Goal: Find specific page/section: Find specific page/section

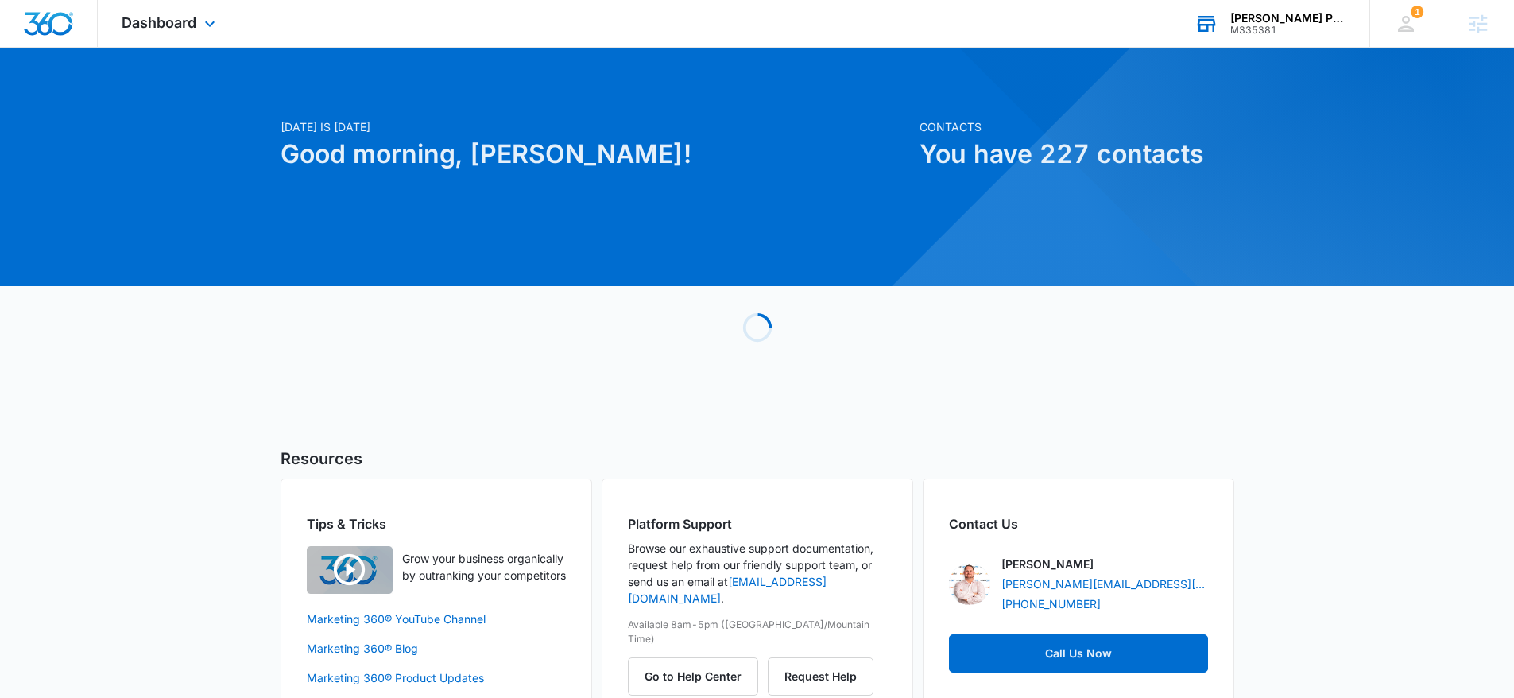
click at [1219, 16] on div "Morris Portable Buildings M335381 Your Accounts View All" at bounding box center [1270, 23] width 199 height 47
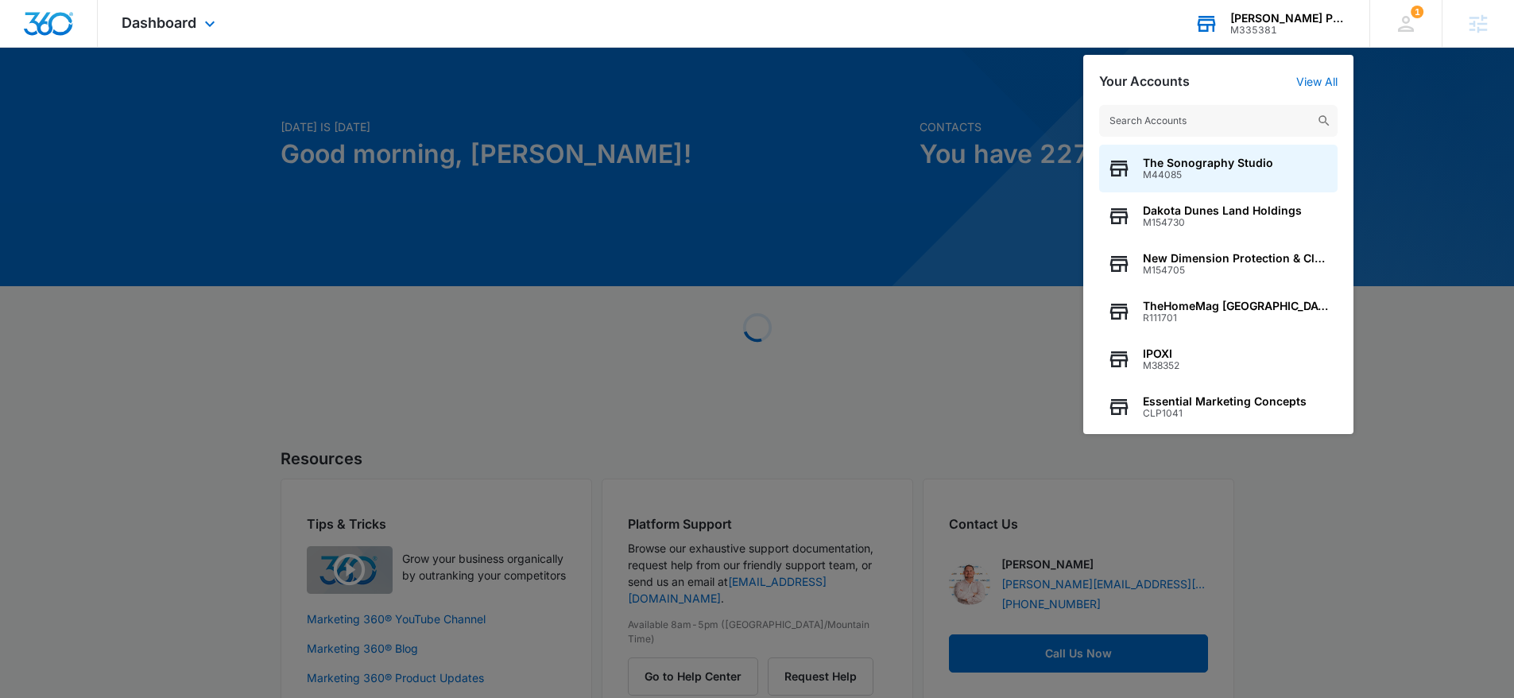
click at [1219, 16] on div "Morris Portable Buildings M335381 Your Accounts View All The Sonography Studio …" at bounding box center [1270, 23] width 199 height 47
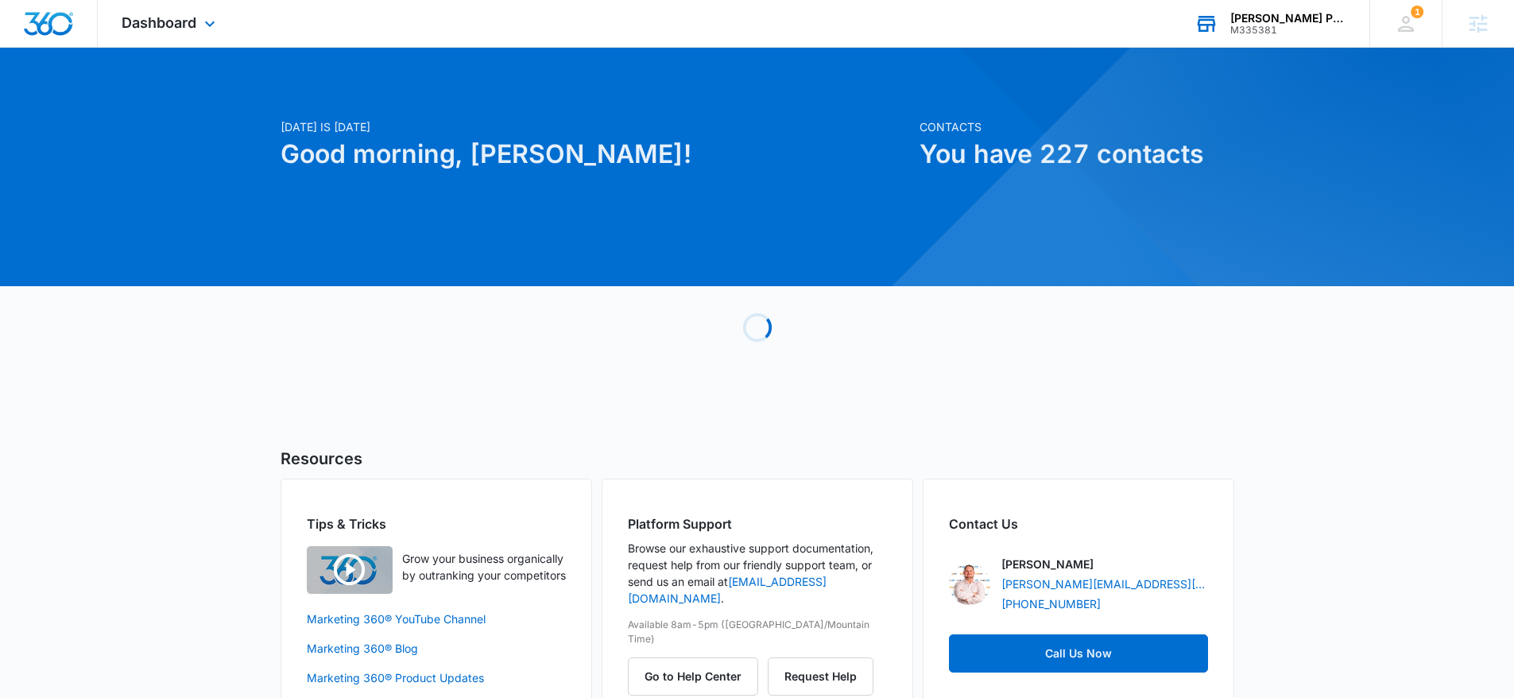
click at [1222, 19] on div "Morris Portable Buildings M335381 Your Accounts View All" at bounding box center [1270, 23] width 199 height 47
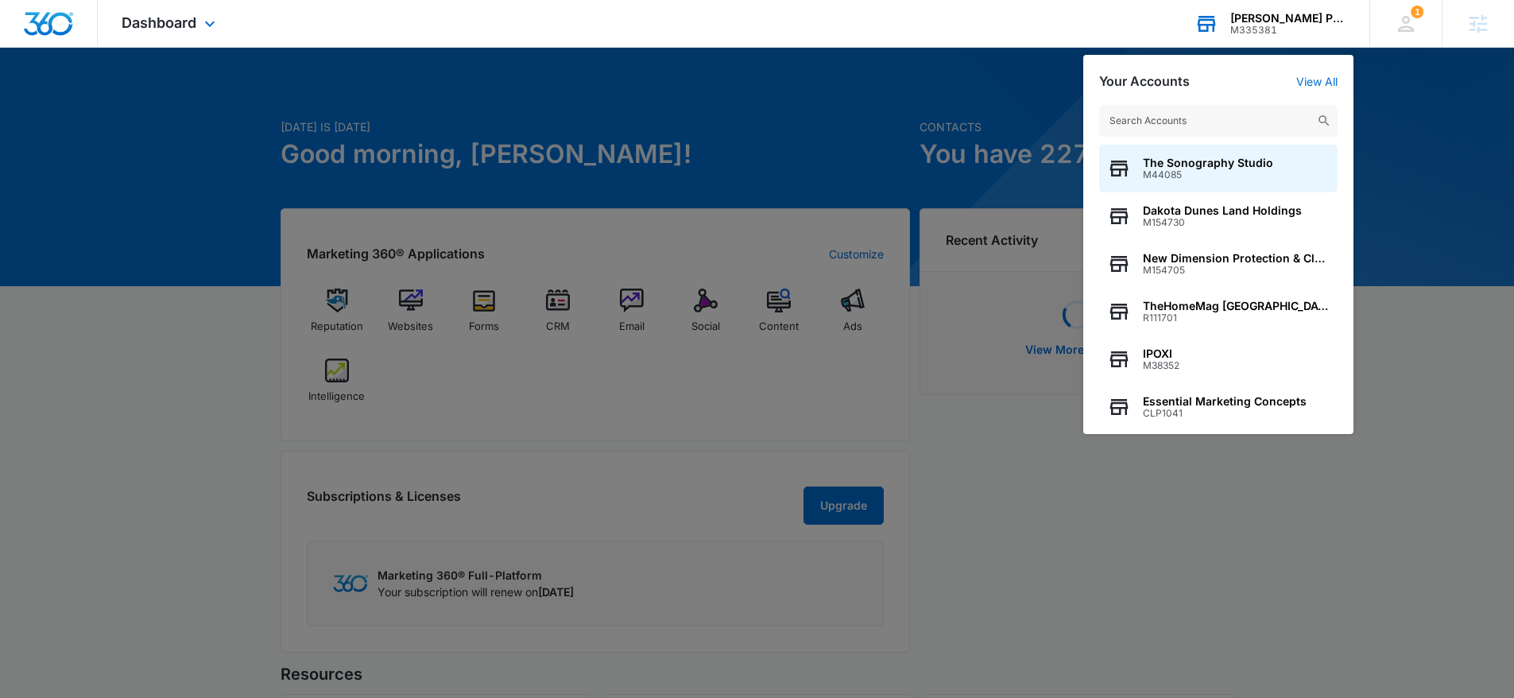
click at [1152, 114] on input "text" at bounding box center [1218, 121] width 238 height 32
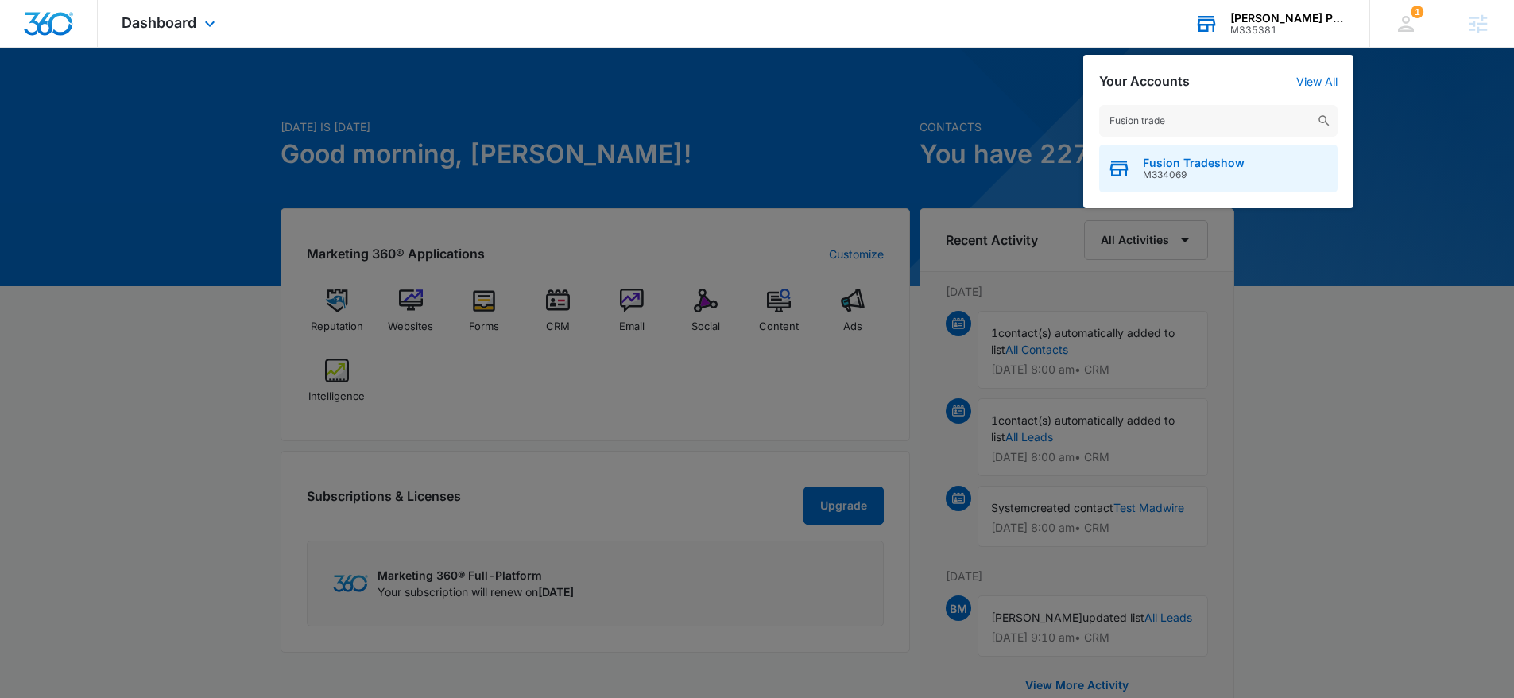
type input "Fusion trade"
click at [1188, 167] on span "Fusion Tradeshow" at bounding box center [1194, 163] width 102 height 13
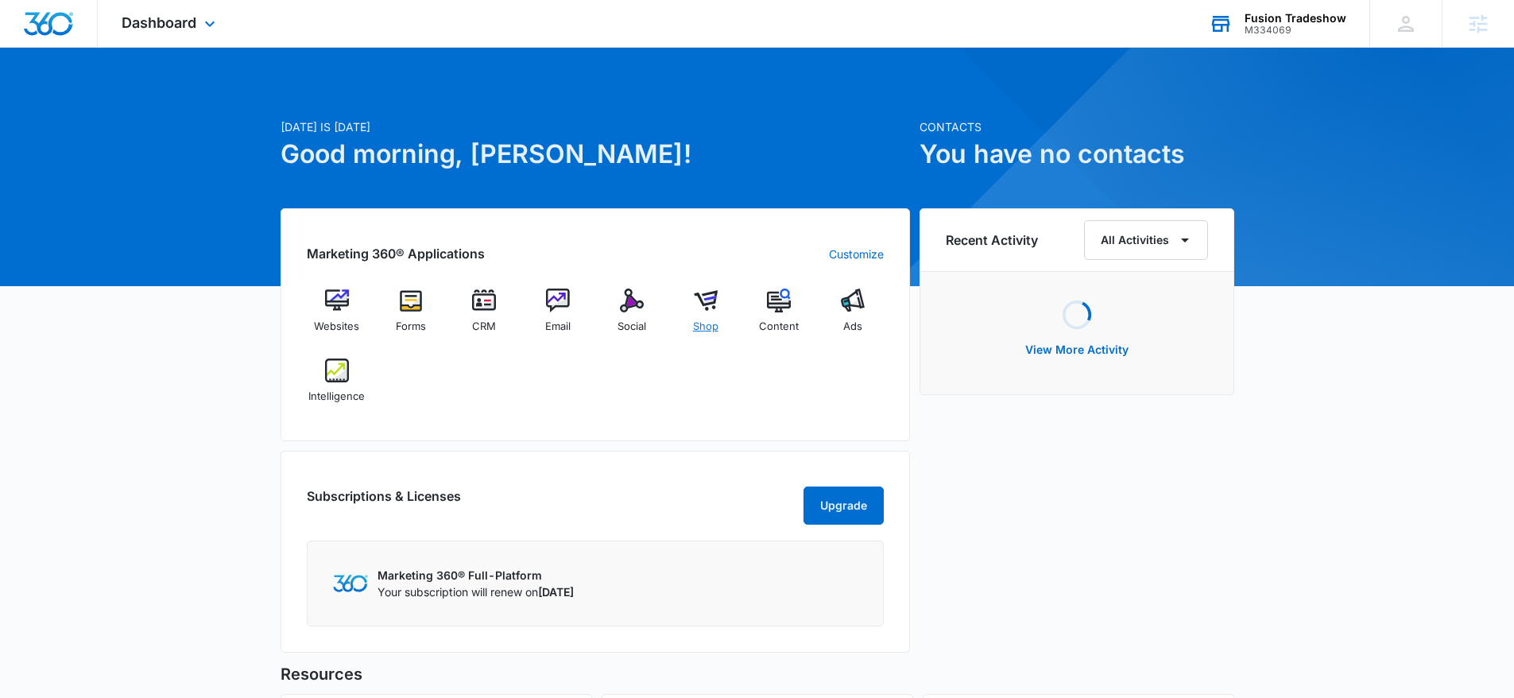
click at [690, 308] on div "Shop" at bounding box center [705, 316] width 61 height 57
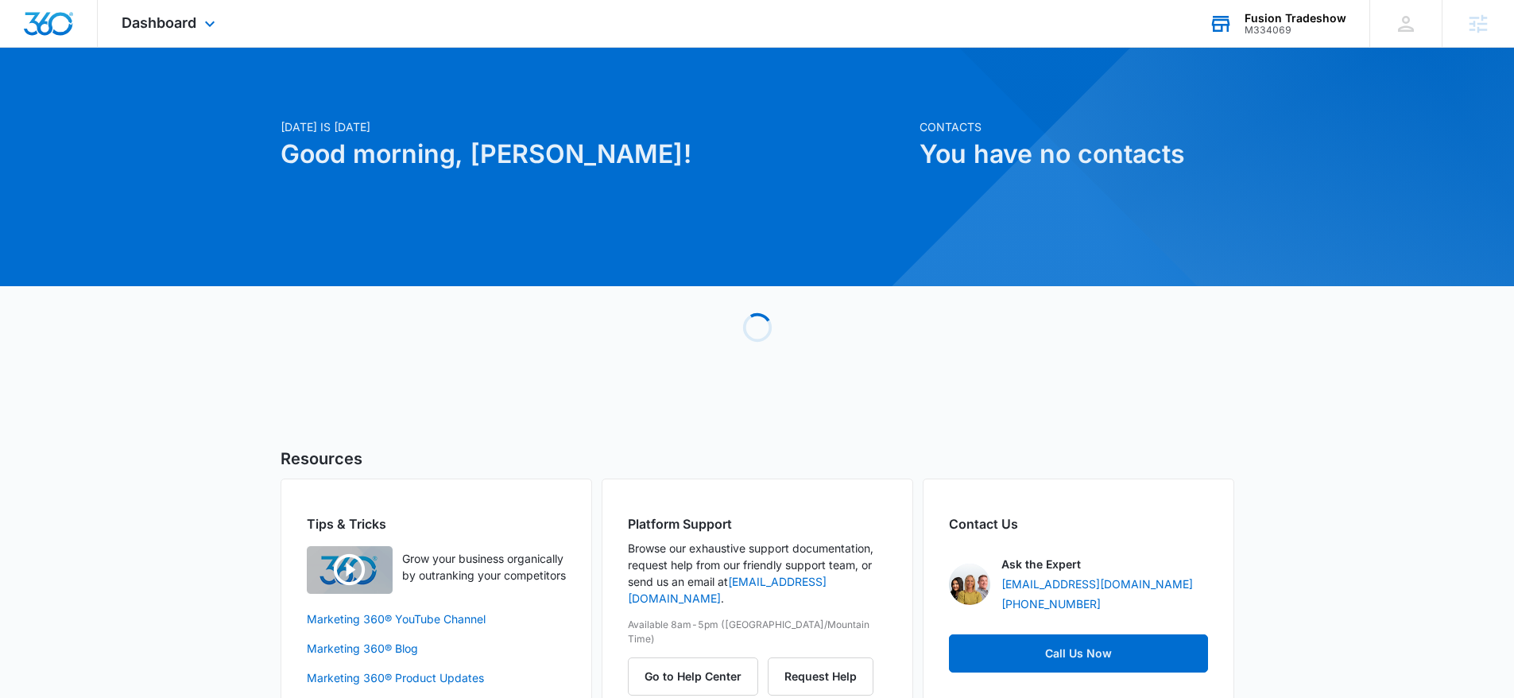
click at [1264, 34] on div "M334069" at bounding box center [1296, 30] width 102 height 11
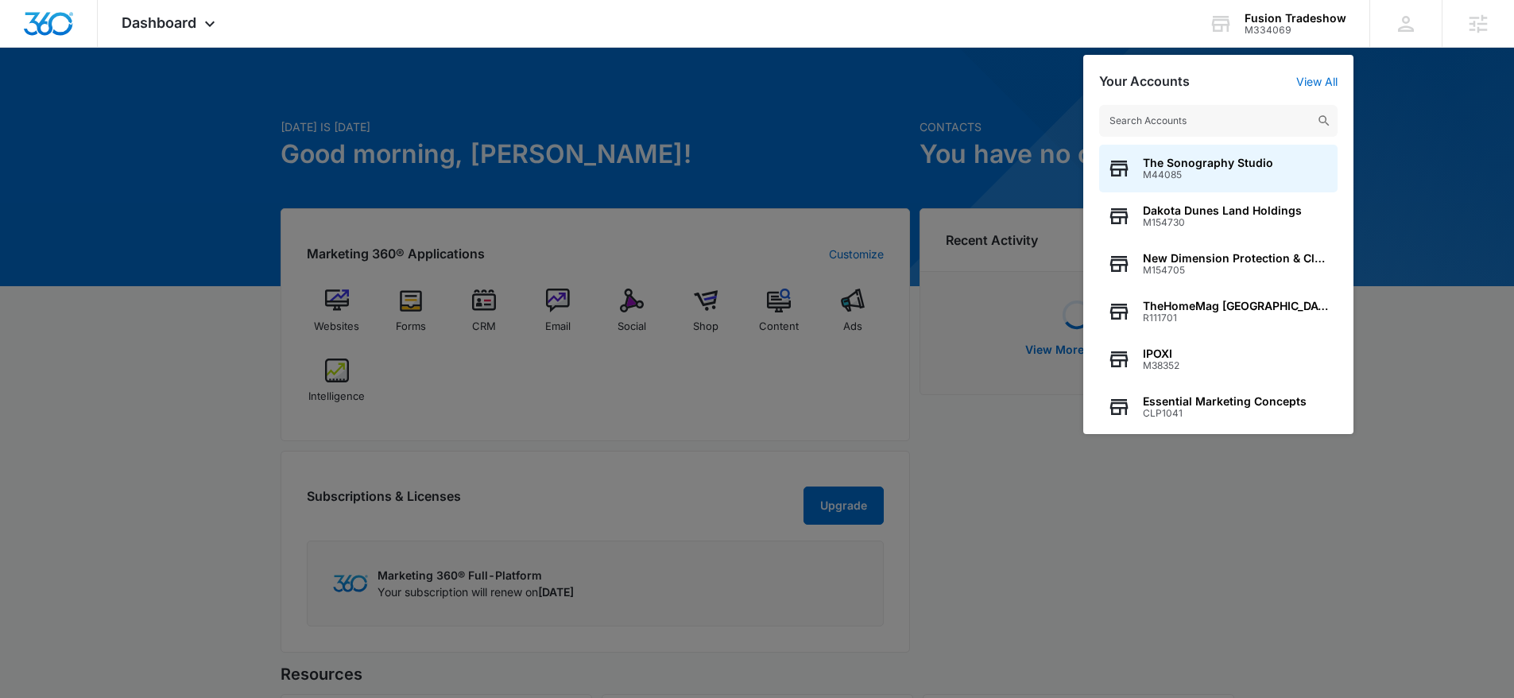
type input "√"
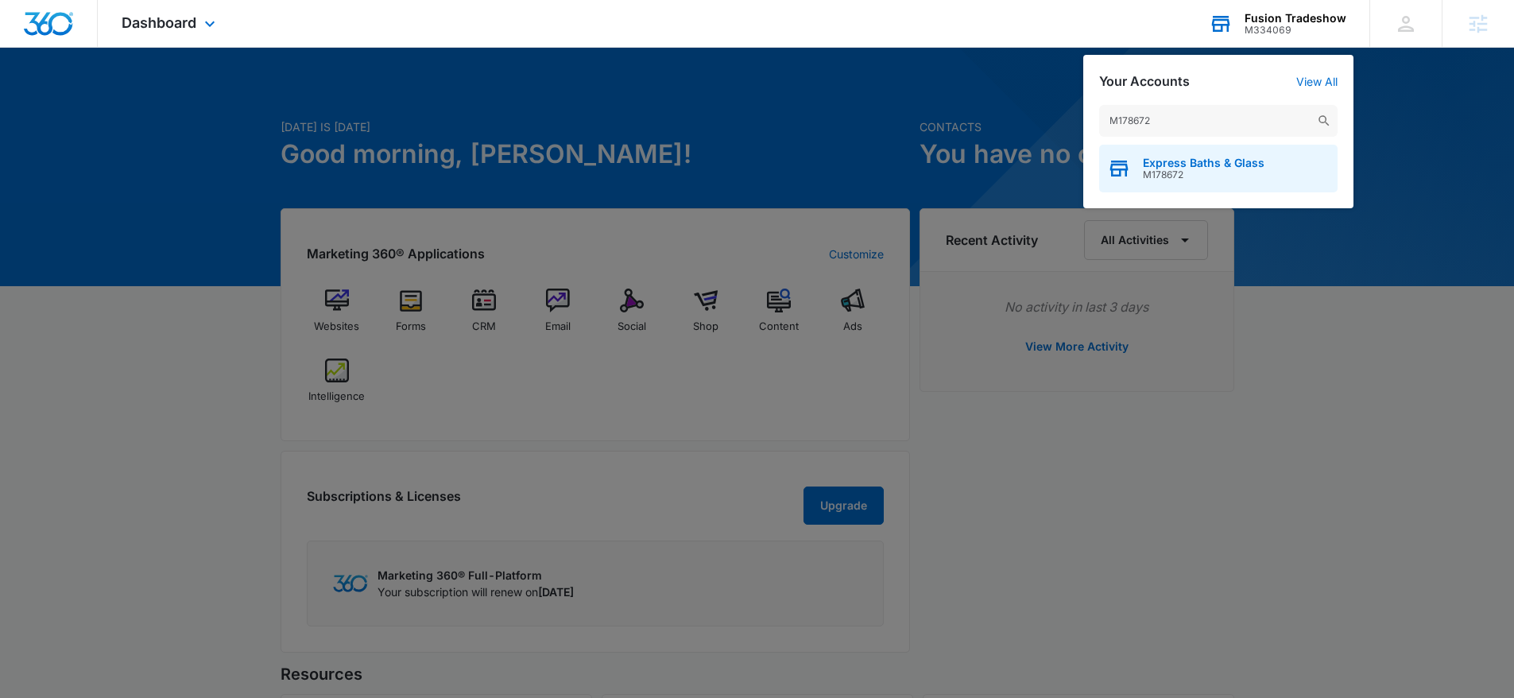
type input "M178672"
click at [1214, 167] on span "Express Baths & Glass" at bounding box center [1204, 163] width 122 height 13
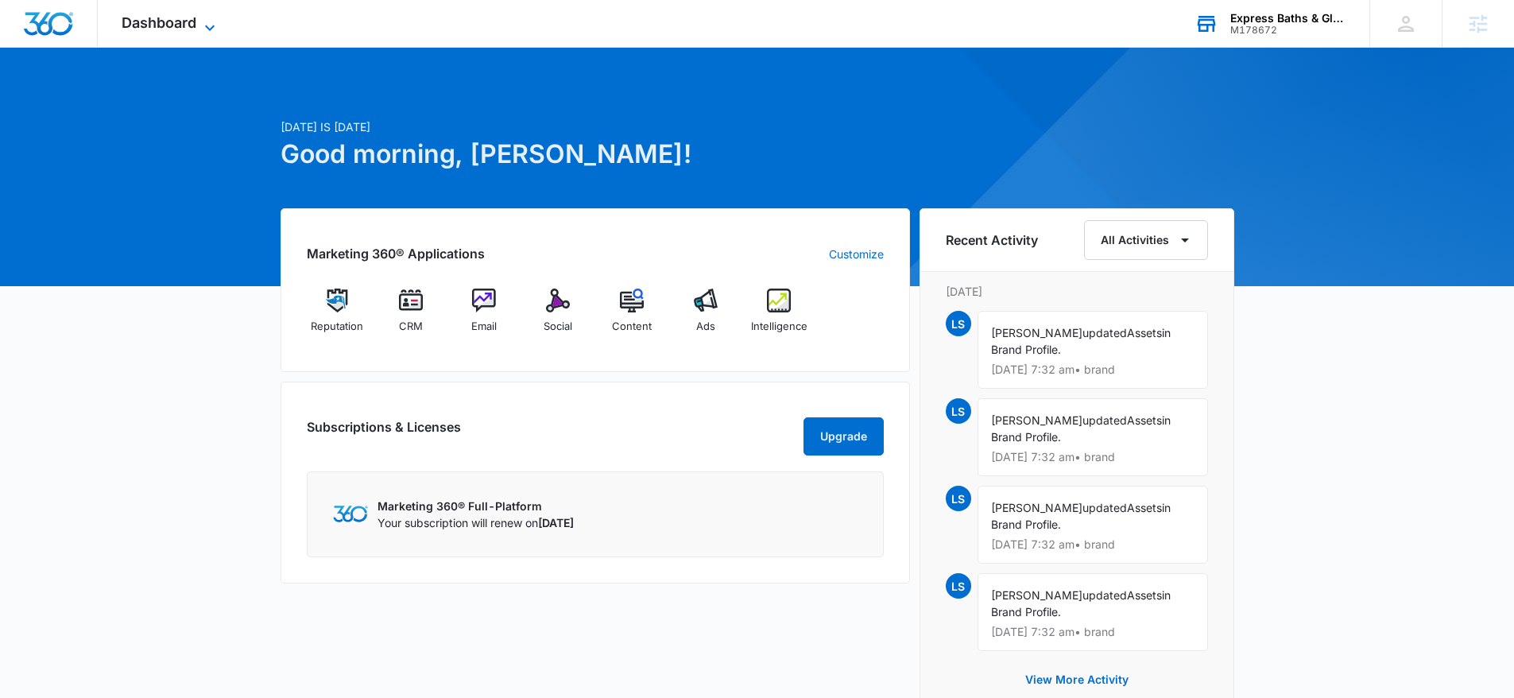
click at [156, 20] on span "Dashboard" at bounding box center [159, 22] width 75 height 17
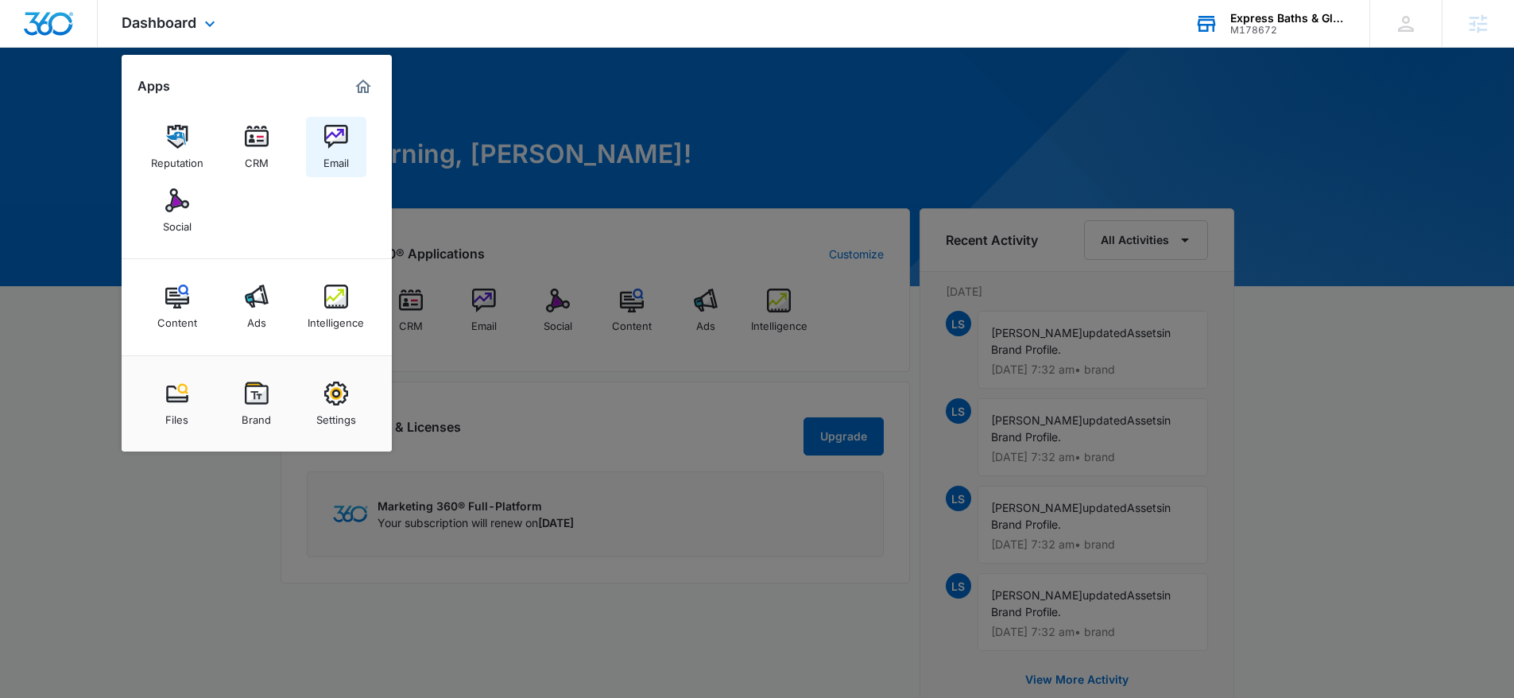
click at [347, 143] on link "Email" at bounding box center [336, 147] width 60 height 60
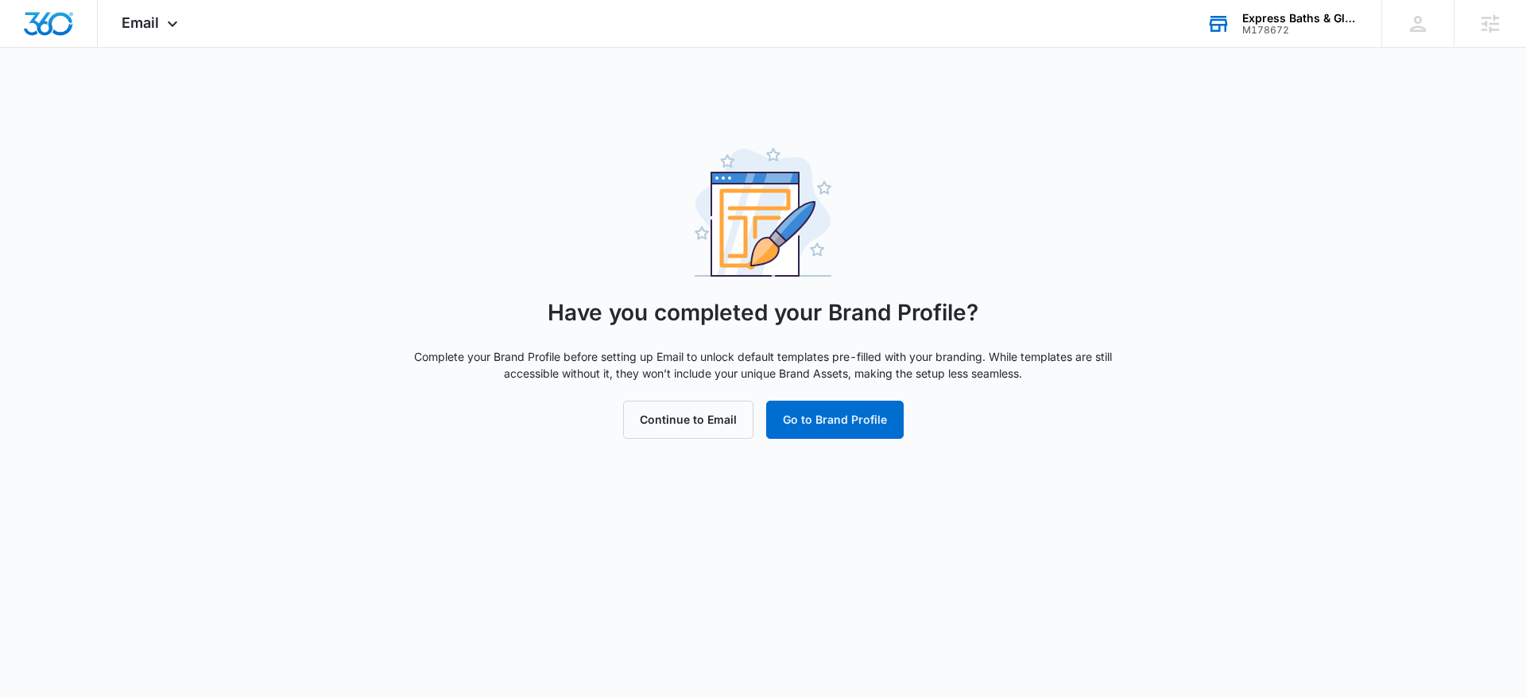
click at [436, 452] on body "Email Apps Reputation CRM Email Social Content Ads Intelligence Files Brand Set…" at bounding box center [763, 349] width 1526 height 698
click at [162, 33] on div "Email Apps Reputation CRM Email Social Content Ads Intelligence Files Brand Set…" at bounding box center [152, 23] width 108 height 47
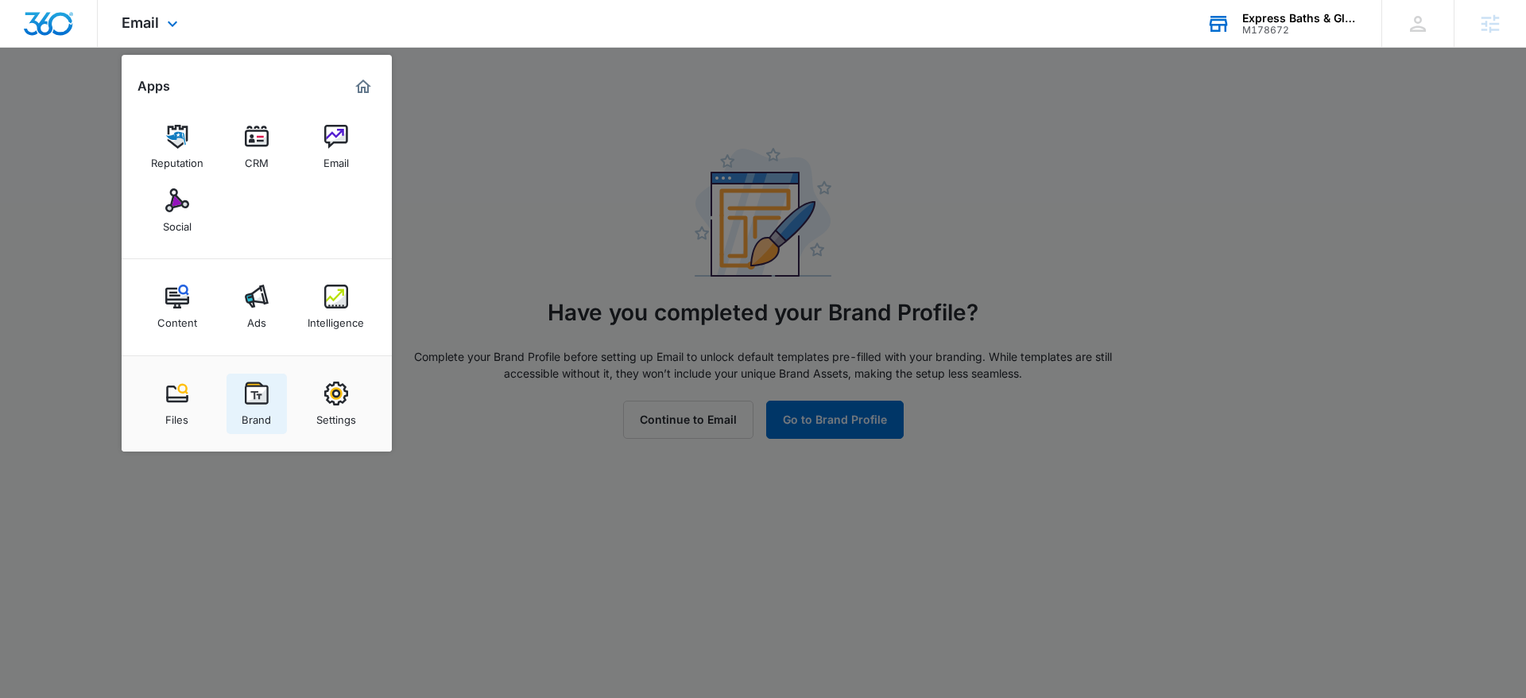
click at [273, 397] on link "Brand" at bounding box center [257, 404] width 60 height 60
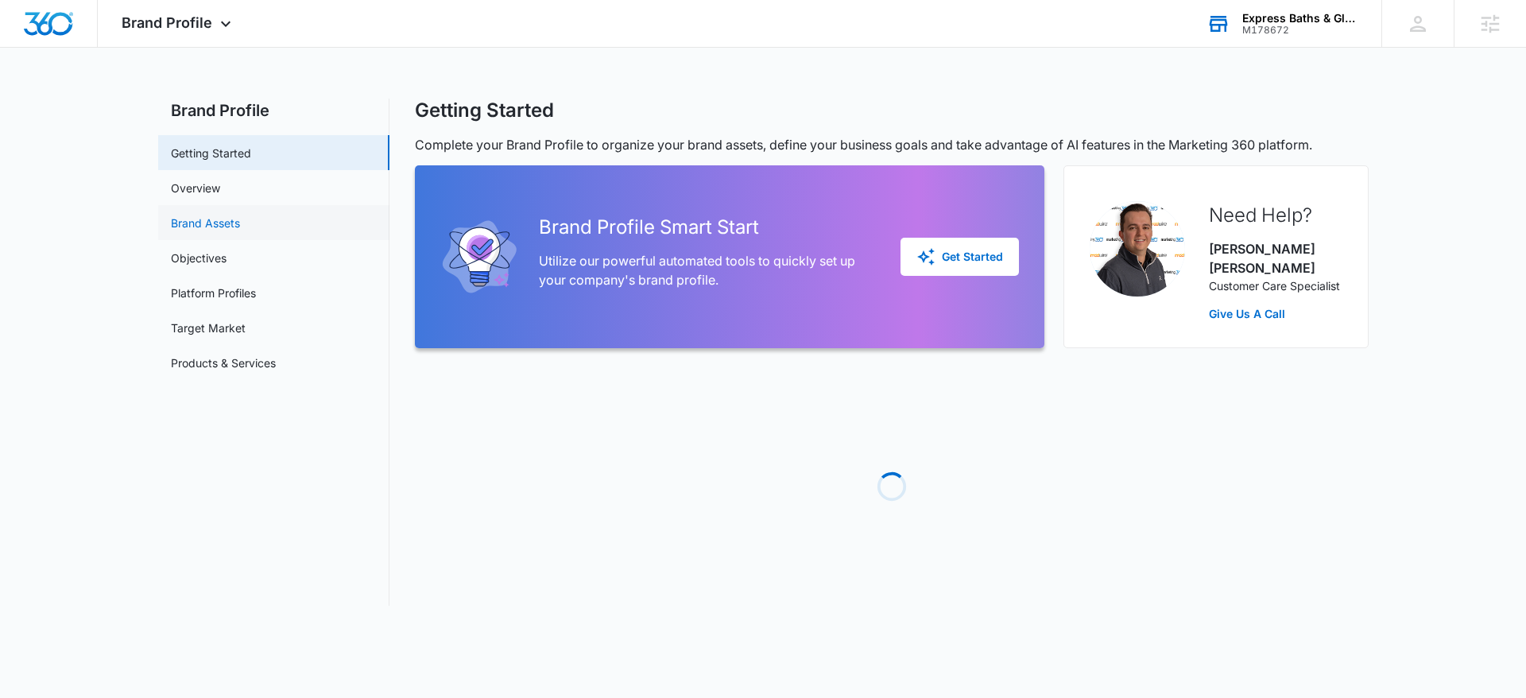
click at [230, 215] on link "Brand Assets" at bounding box center [205, 223] width 69 height 17
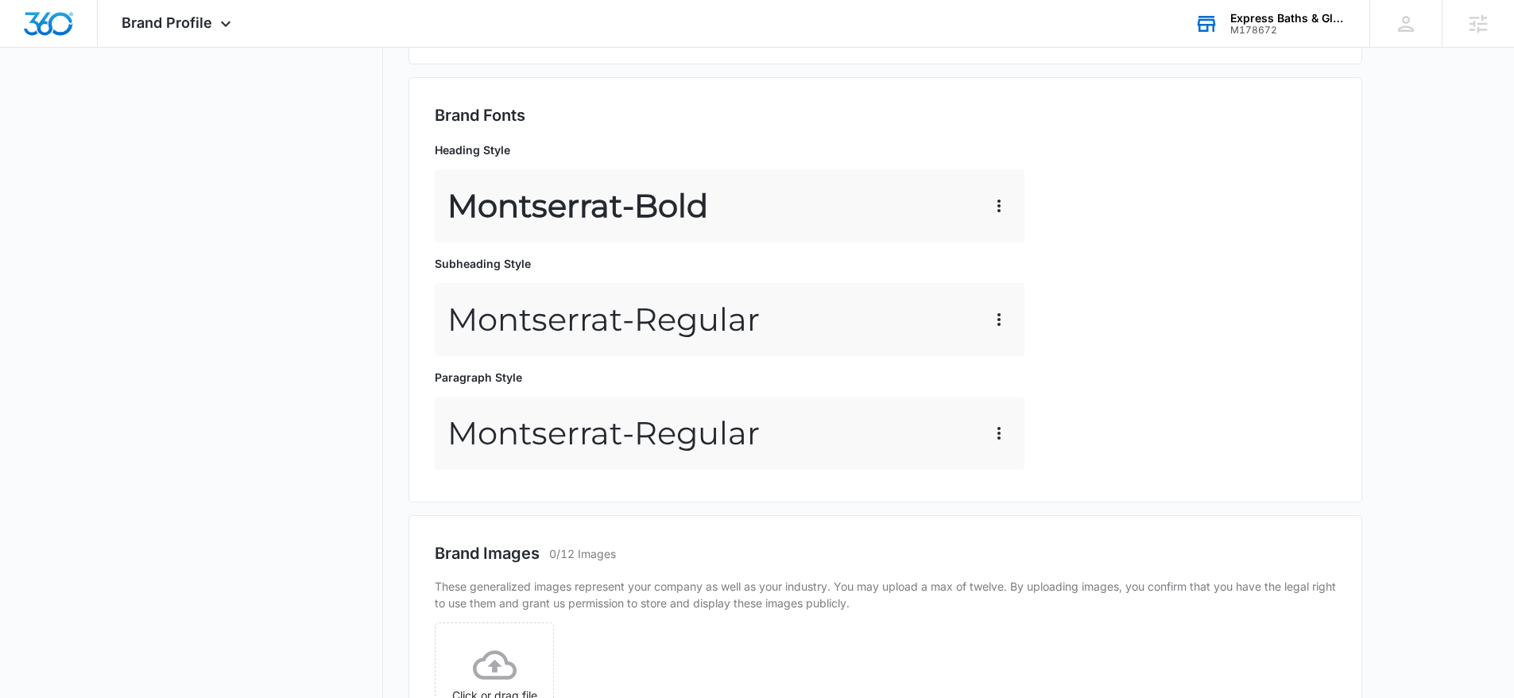
scroll to position [765, 0]
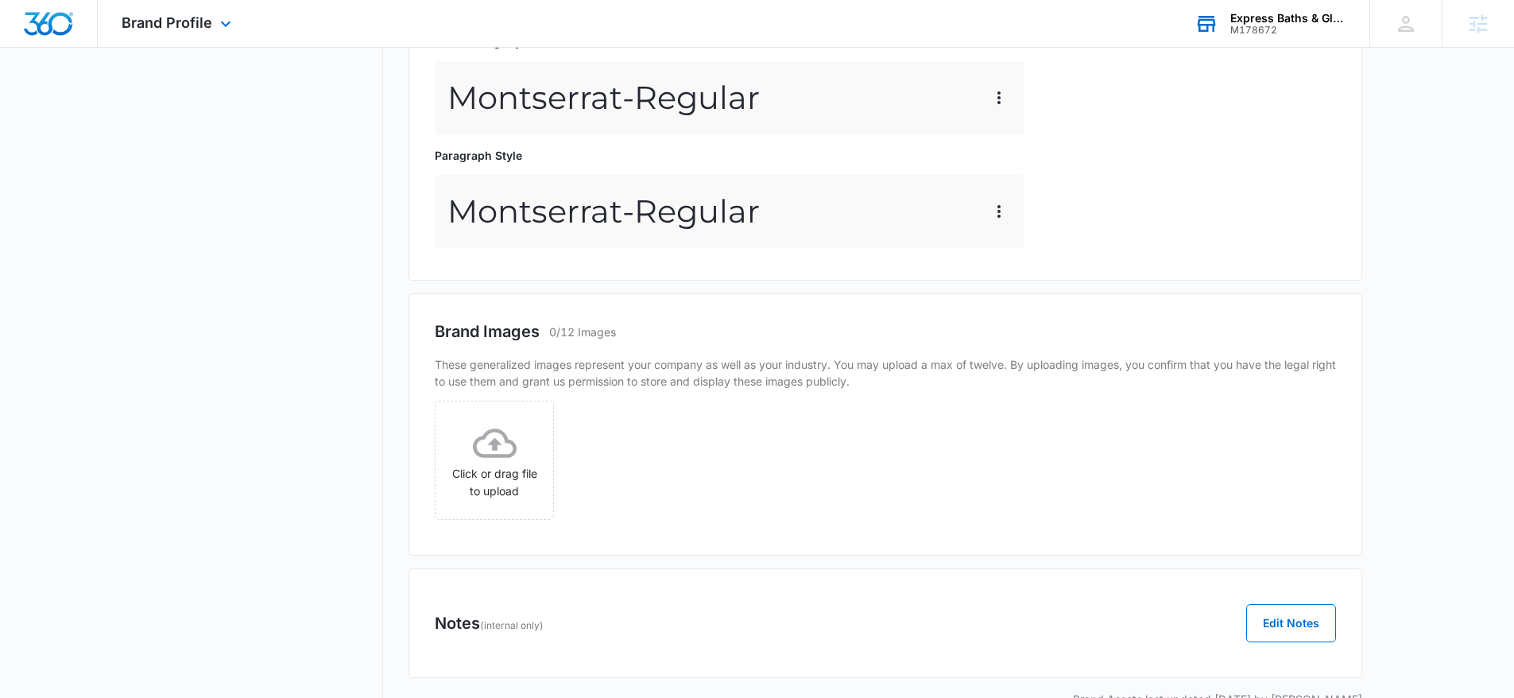
click at [167, 13] on div "Brand Profile Apps Reputation CRM Email Social Content Ads Intelligence Files B…" at bounding box center [178, 23] width 161 height 47
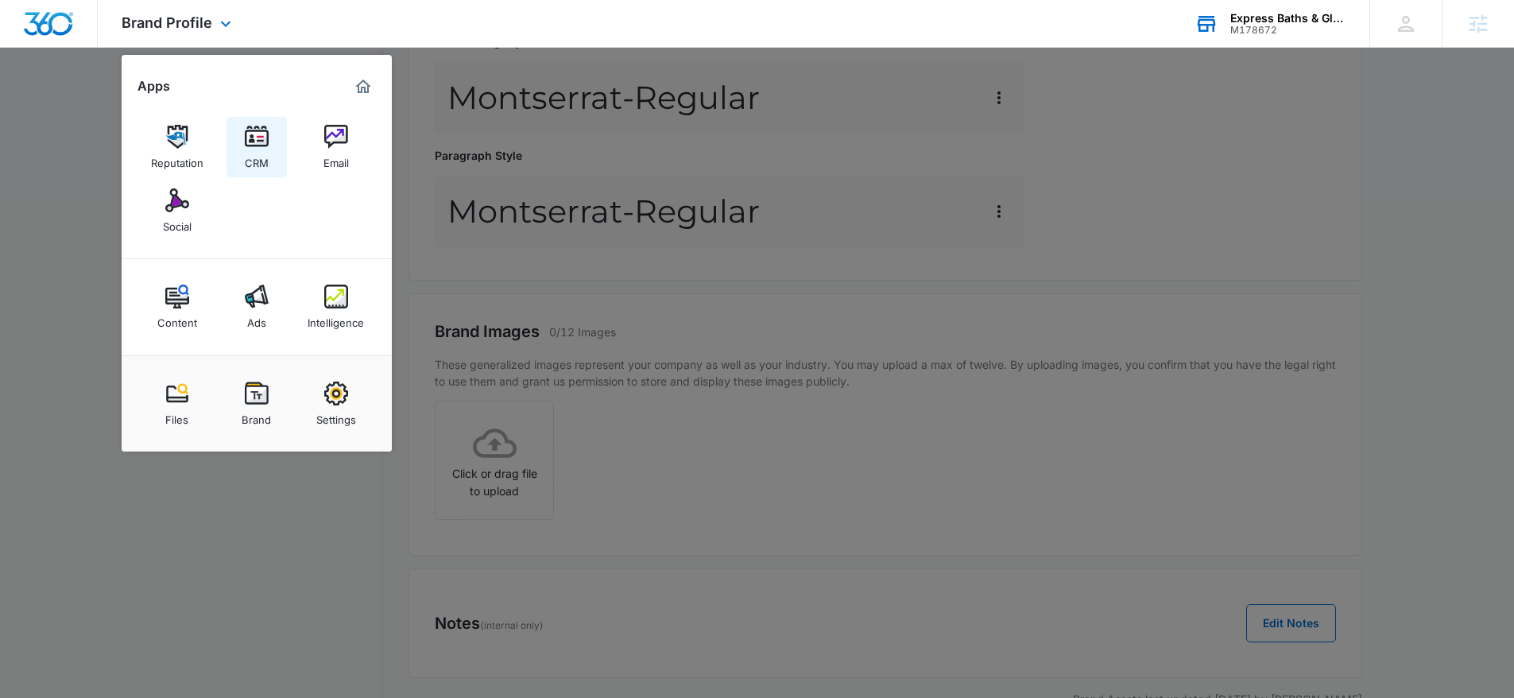
click at [263, 153] on div "CRM" at bounding box center [257, 159] width 24 height 21
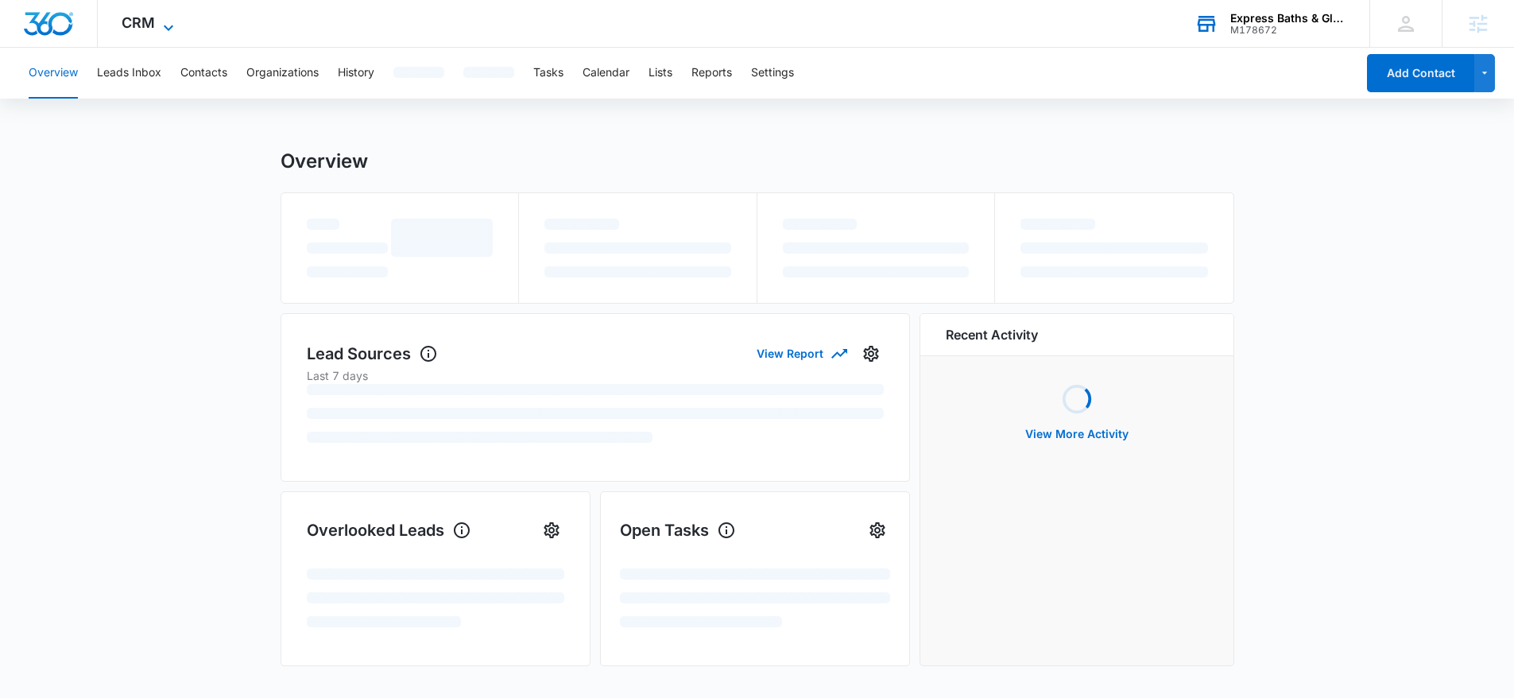
click at [159, 20] on icon at bounding box center [168, 27] width 19 height 19
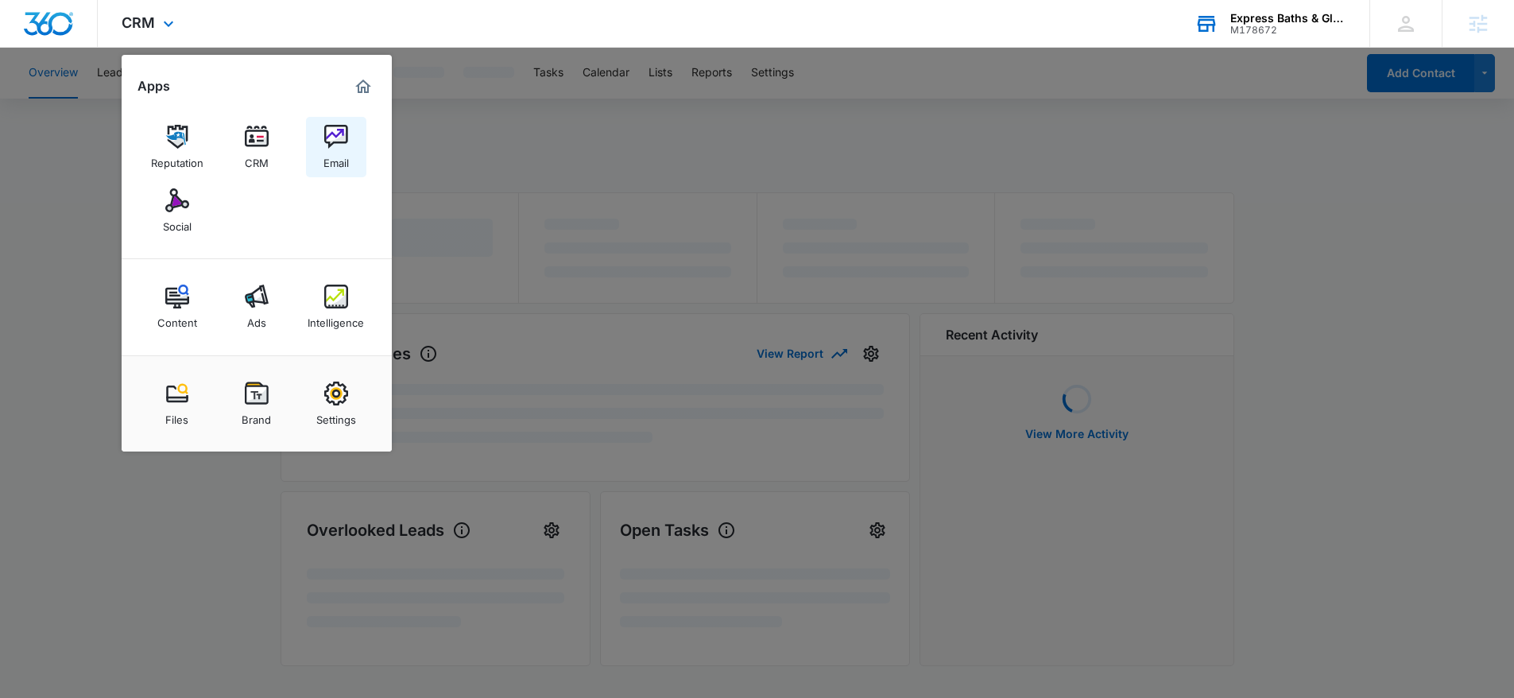
click at [325, 140] on img at bounding box center [336, 137] width 24 height 24
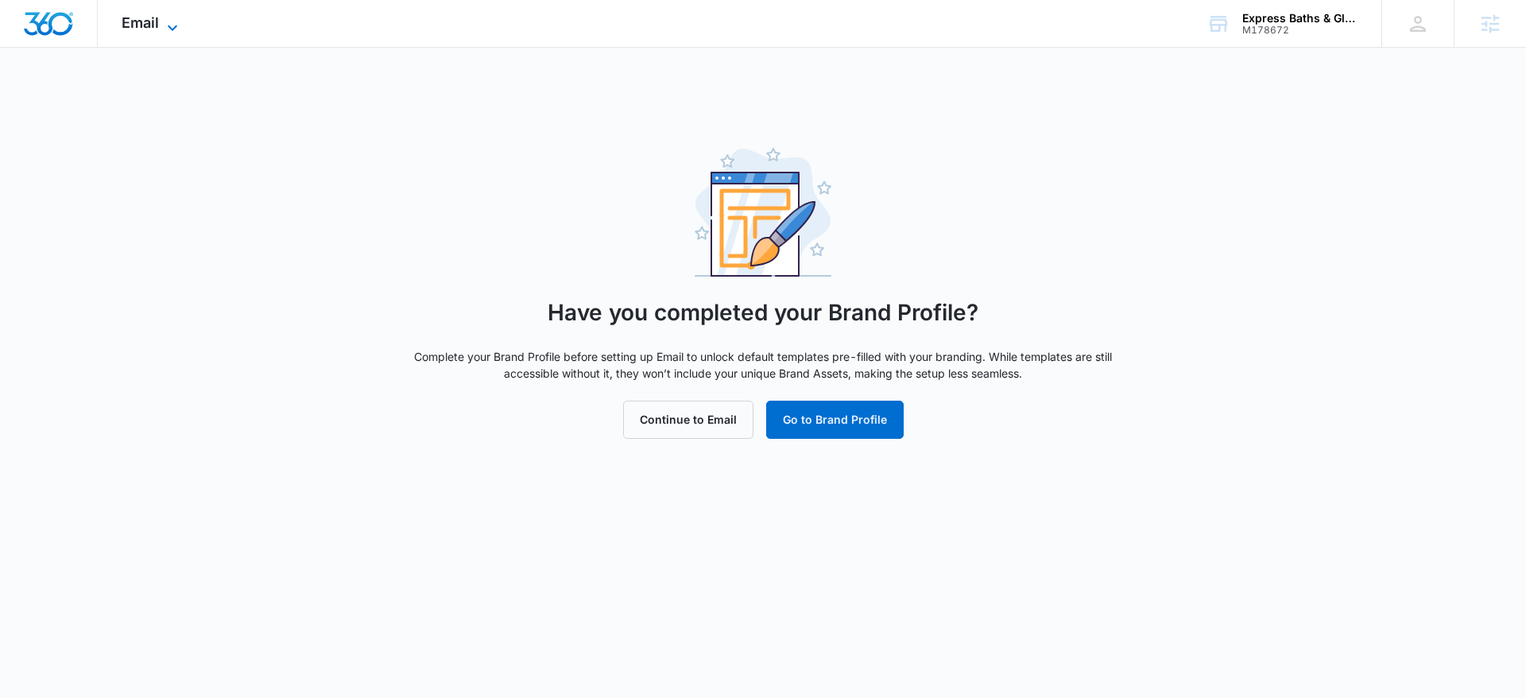
click at [151, 22] on span "Email" at bounding box center [140, 22] width 37 height 17
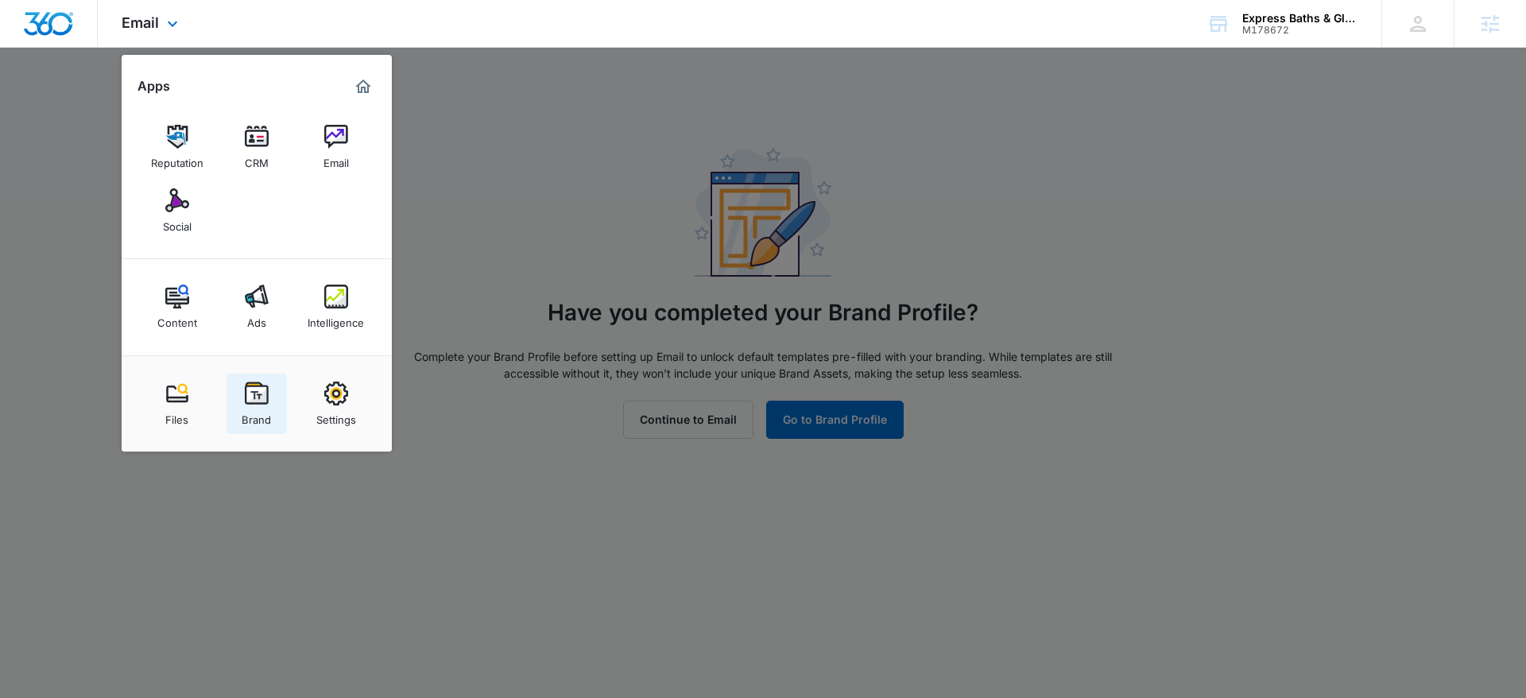
click at [265, 386] on img at bounding box center [257, 393] width 24 height 24
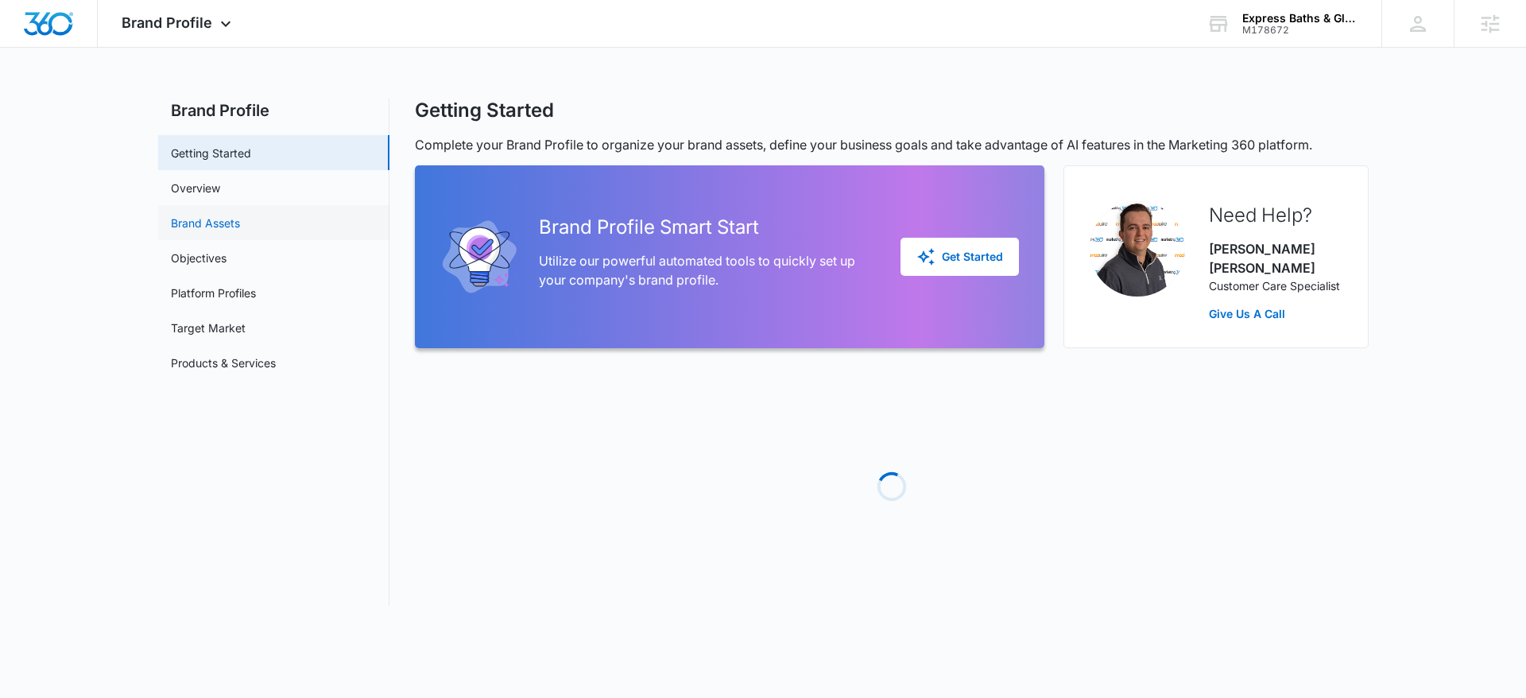
click at [238, 231] on link "Brand Assets" at bounding box center [205, 223] width 69 height 17
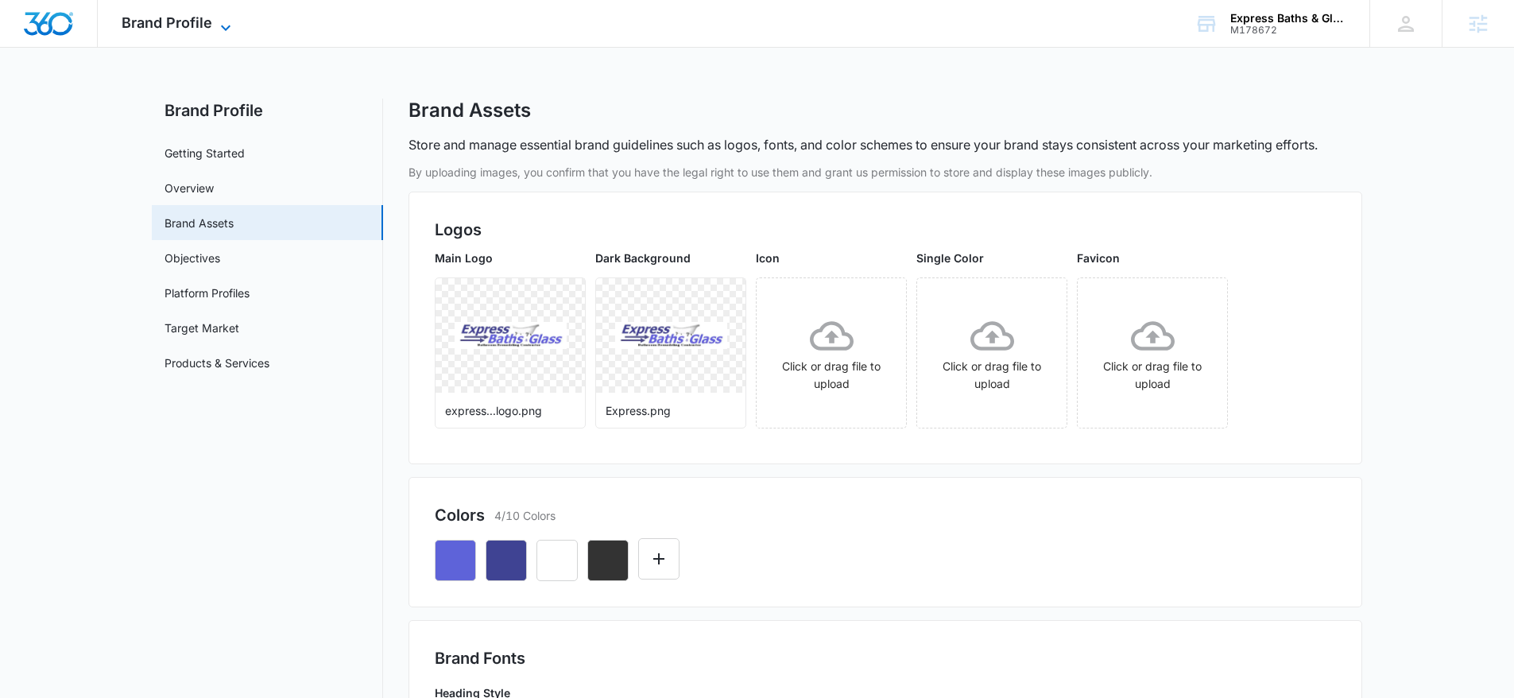
click at [165, 22] on span "Brand Profile" at bounding box center [167, 22] width 91 height 17
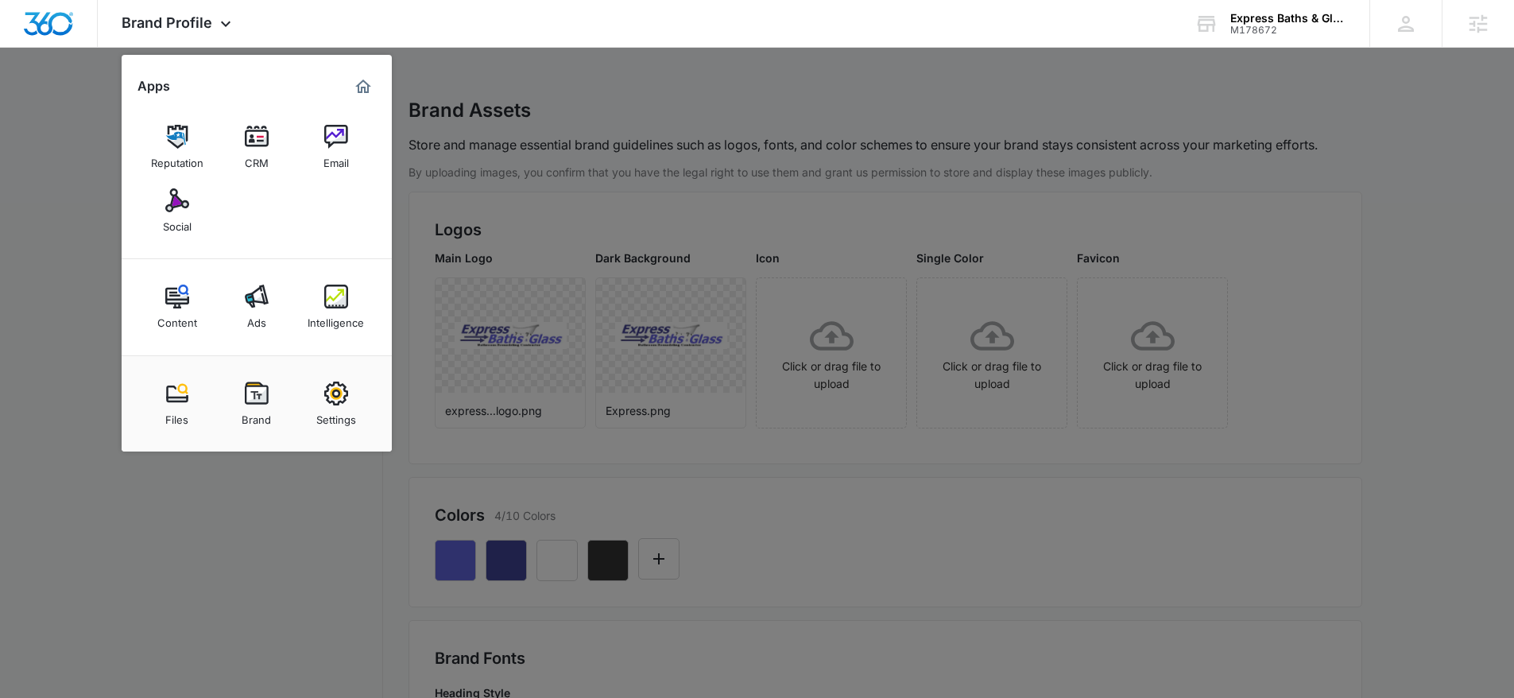
click at [324, 135] on img at bounding box center [336, 137] width 24 height 24
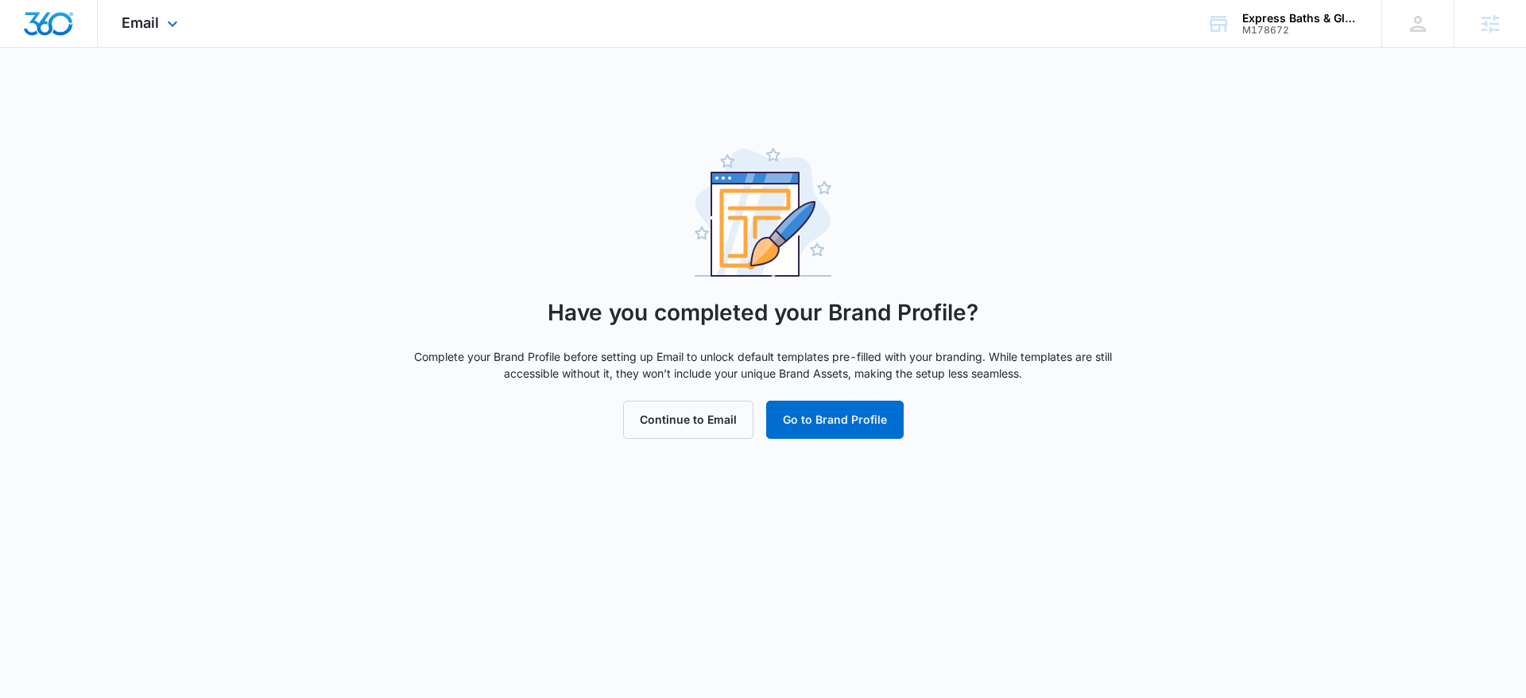
click at [52, 32] on img "Dashboard" at bounding box center [48, 24] width 51 height 24
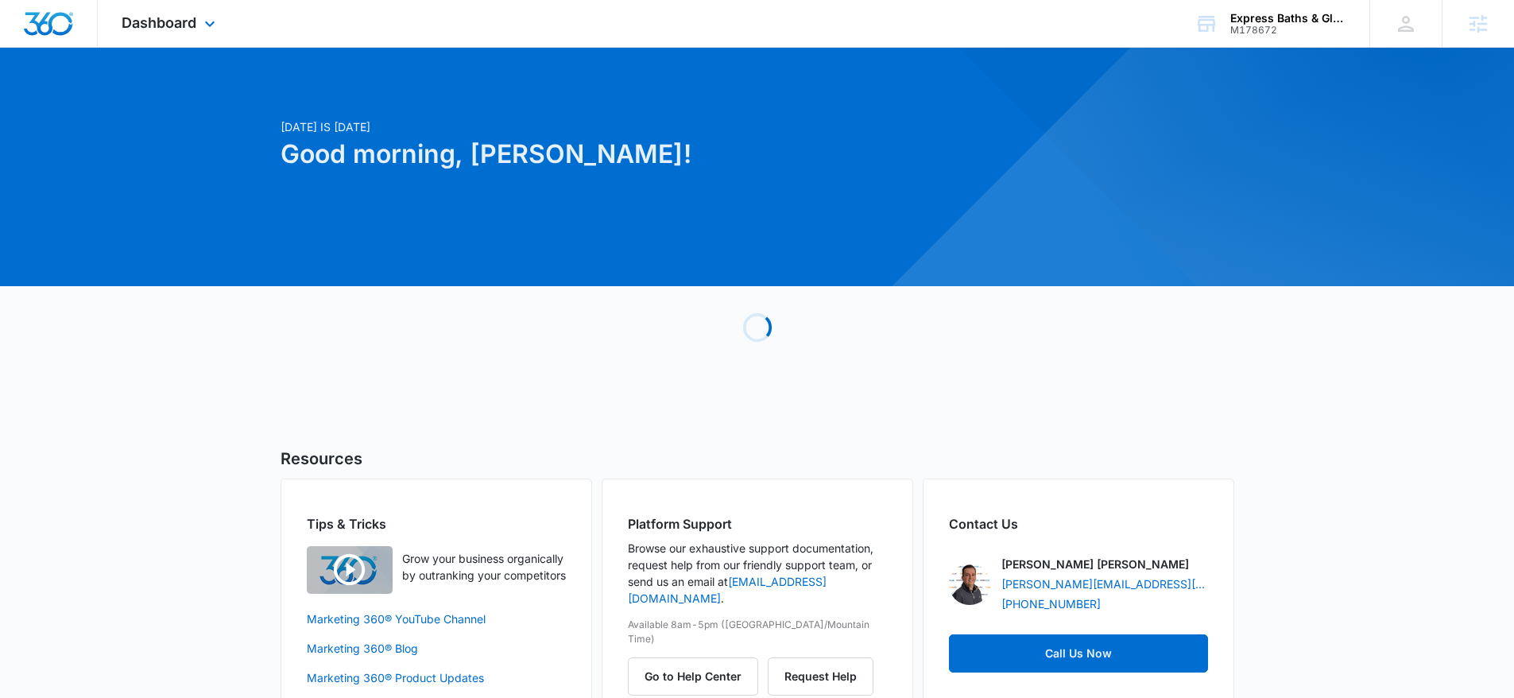
click at [199, 29] on div "Dashboard Apps Reputation CRM Email Social Content Ads Intelligence Files Brand…" at bounding box center [170, 23] width 145 height 47
